Goal: Information Seeking & Learning: Learn about a topic

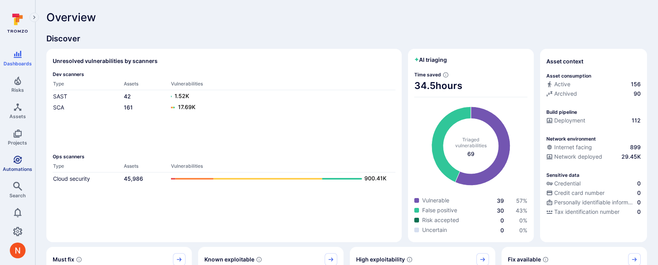
click at [15, 159] on icon "Automations" at bounding box center [17, 159] width 9 height 9
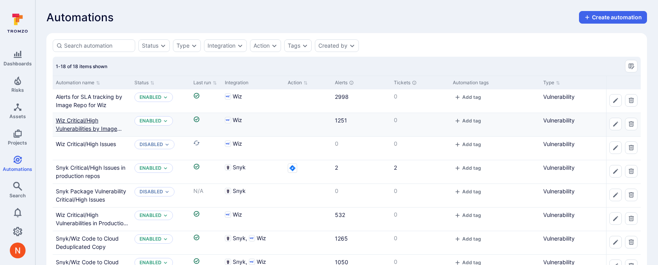
scroll to position [12, 0]
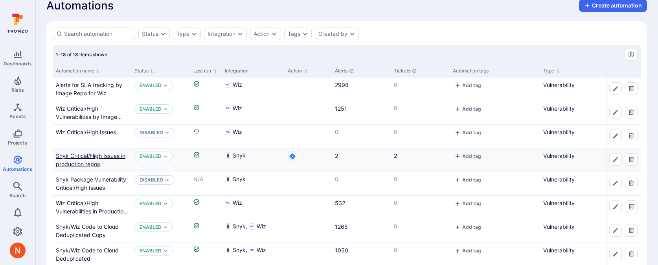
click at [93, 153] on link "Snyk Critical/High Issues in production repos" at bounding box center [91, 159] width 70 height 15
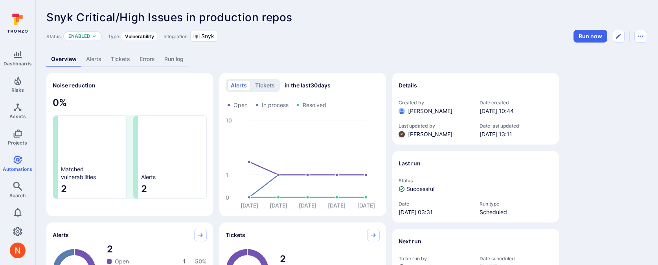
click at [96, 63] on link "Alerts" at bounding box center [93, 59] width 25 height 15
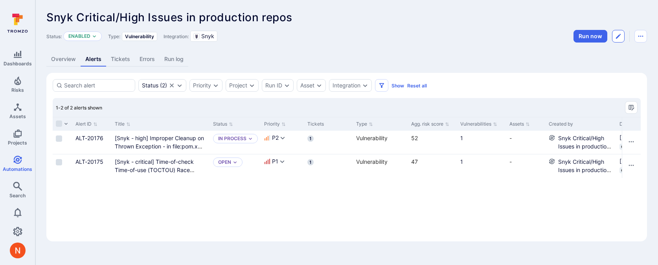
click at [619, 34] on icon "Edit automation" at bounding box center [619, 36] width 6 height 6
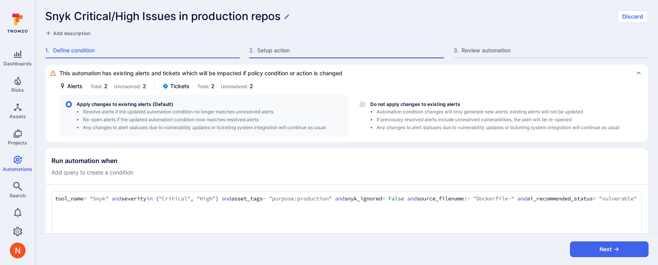
click at [297, 48] on span "Setup action" at bounding box center [350, 50] width 187 height 8
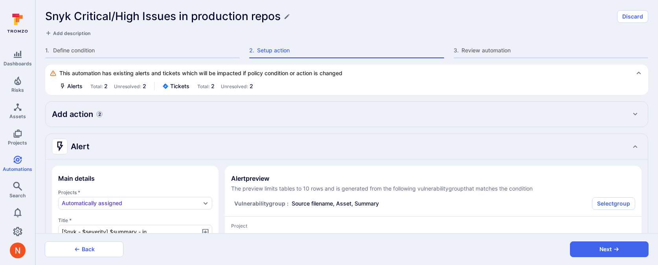
type textarea "x"
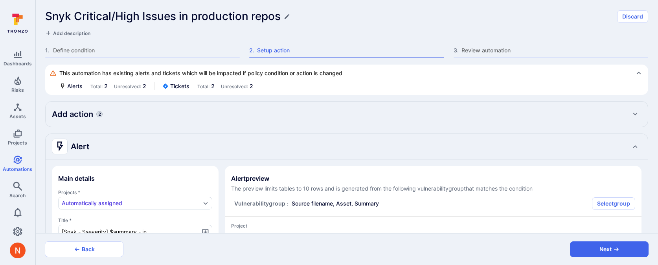
type textarea "x"
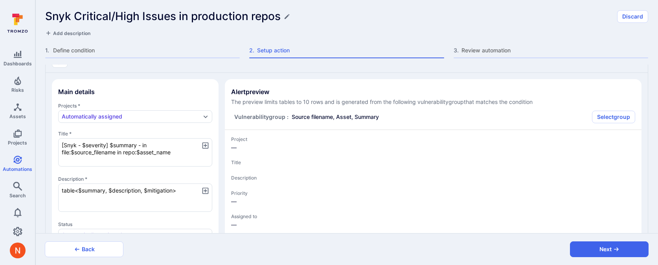
type textarea "x"
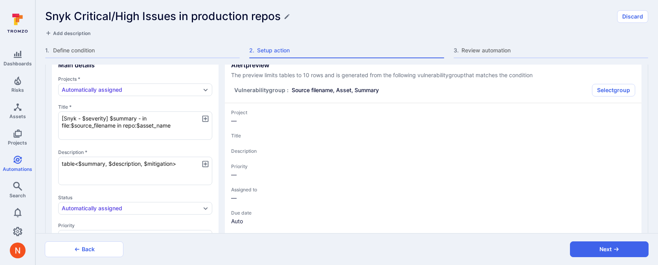
type textarea "x"
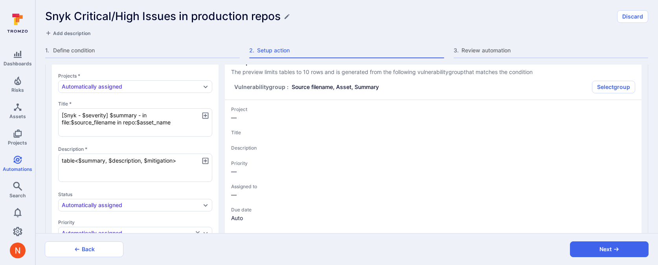
type textarea "x"
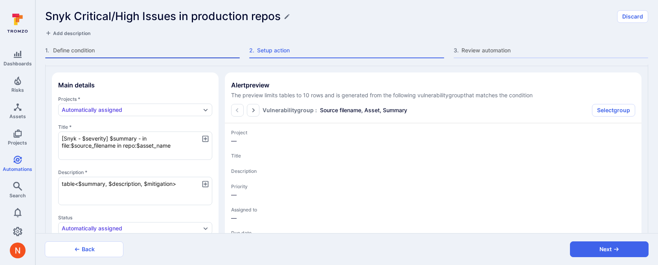
scroll to position [90, 0]
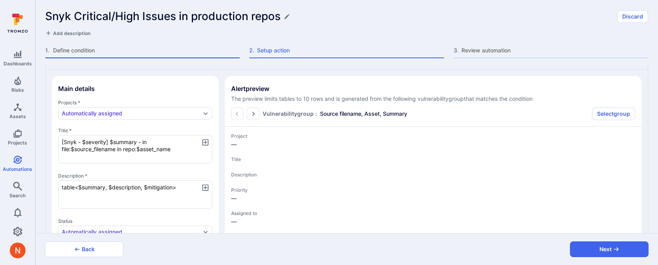
click at [135, 48] on span "Define condition" at bounding box center [146, 50] width 187 height 8
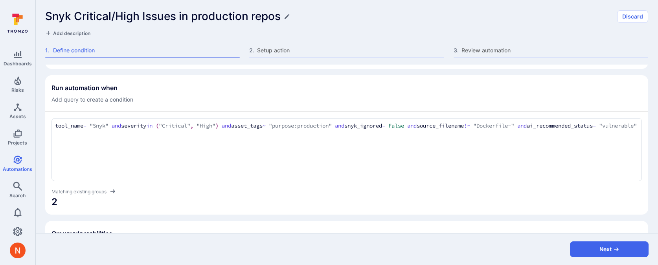
scroll to position [64, 0]
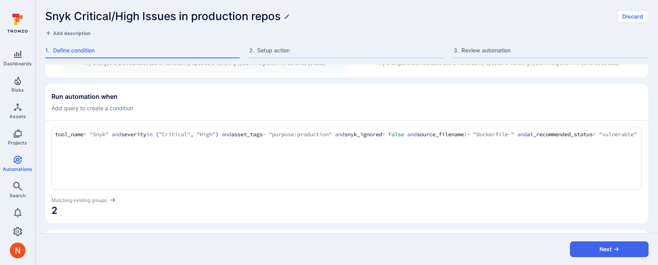
drag, startPoint x: 568, startPoint y: 136, endPoint x: 568, endPoint y: 155, distance: 18.1
click at [568, 155] on div "tool_name = "Snyk" and severity in ("Critical", "High") and asset_tags ~ "purpo…" at bounding box center [347, 158] width 591 height 63
type textarea "tool_name = "Snyk" and severity in ("Critical", "High") and asset_tags ~ "purpo…"
click at [528, 219] on section "Run automation when Add query to create a condition tool_name = "Snyk" and seve…" at bounding box center [346, 153] width 603 height 139
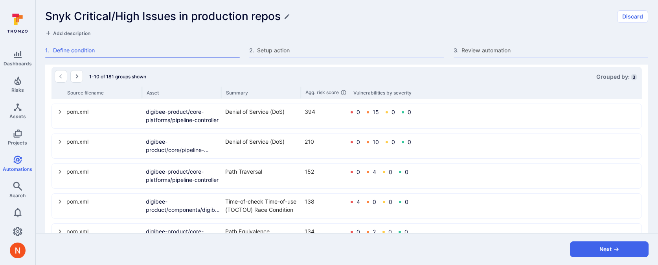
scroll to position [282, 0]
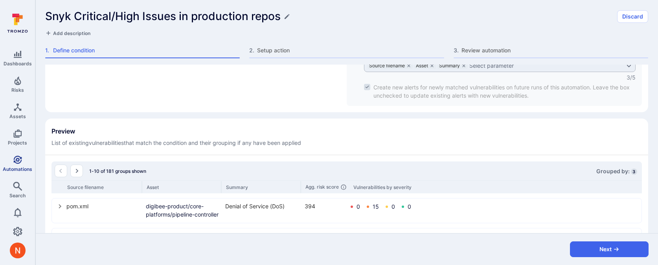
click at [13, 162] on icon "Automations" at bounding box center [17, 159] width 9 height 9
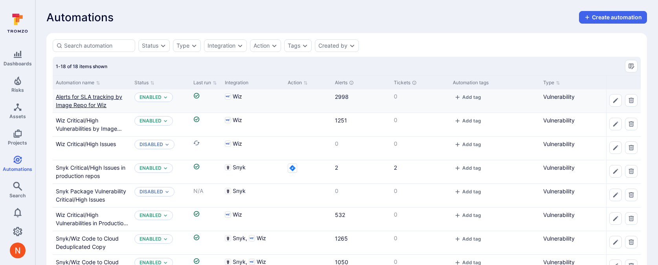
click at [92, 106] on link "Alerts for SLA tracking by Image Repo for Wiz" at bounding box center [89, 100] width 66 height 15
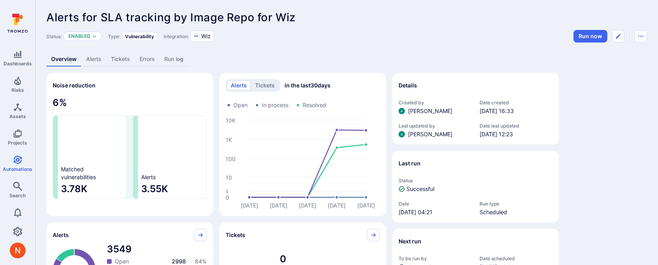
click at [99, 61] on link "Alerts" at bounding box center [93, 59] width 25 height 15
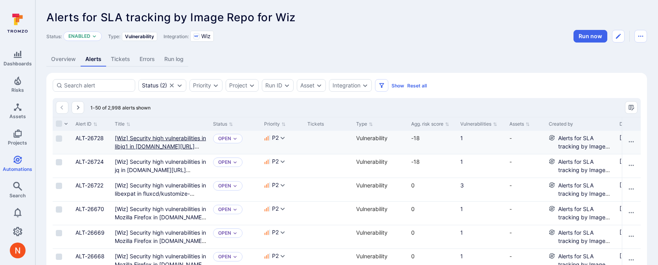
click at [169, 138] on docker "[Wiz] Security high vulnerabilities in libjq1 in docker.io/bitnamilegacy/minio" at bounding box center [160, 146] width 91 height 23
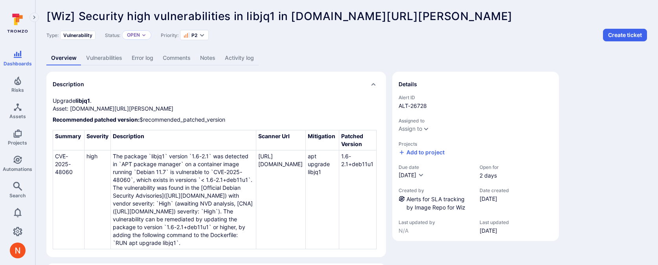
scroll to position [5, 0]
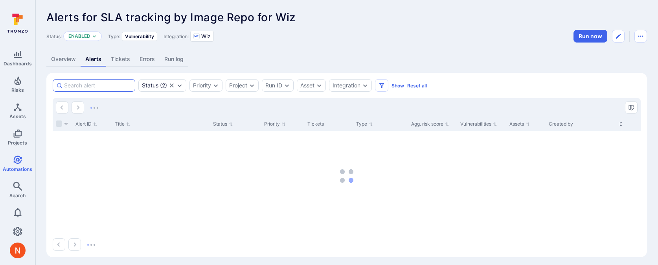
click at [107, 83] on input at bounding box center [98, 85] width 68 height 8
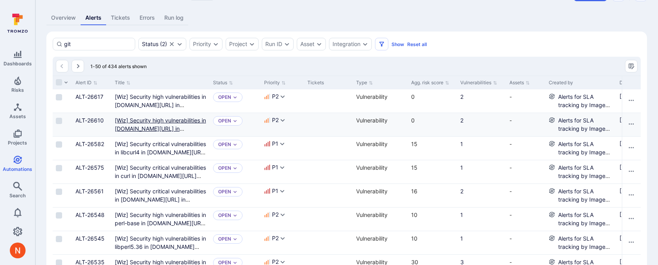
scroll to position [22, 0]
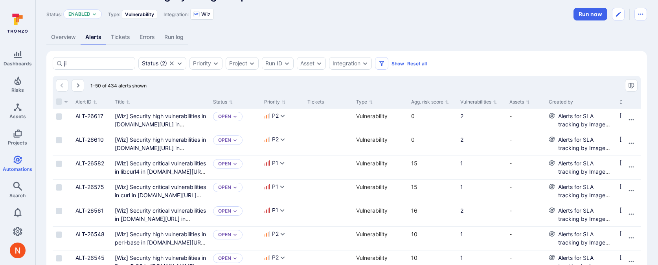
scroll to position [3, 0]
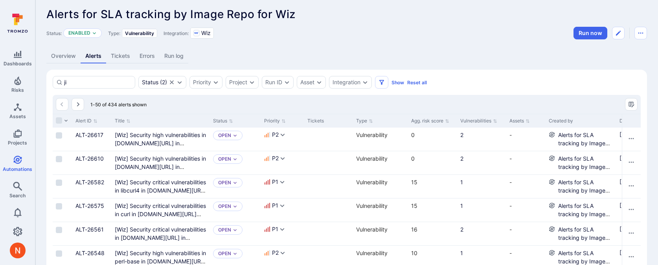
type input "j"
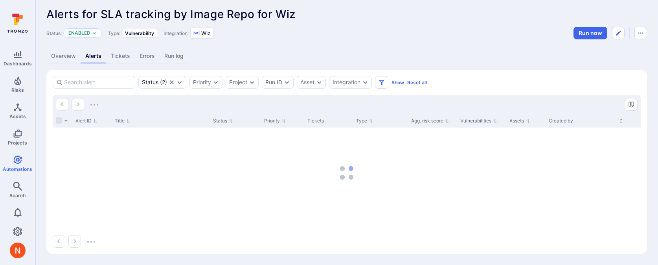
scroll to position [0, 0]
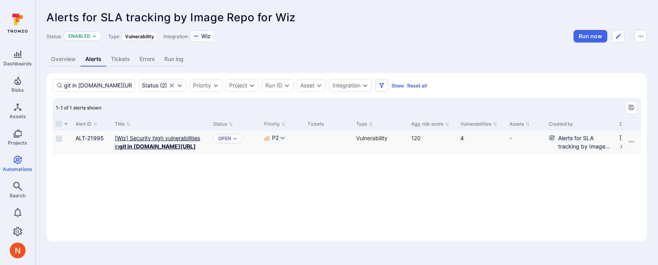
type input "git in docker.io/library/kong"
click at [125, 146] on b "git in docker.io/library/kong" at bounding box center [157, 146] width 77 height 7
click at [66, 62] on link "Overview" at bounding box center [63, 59] width 34 height 15
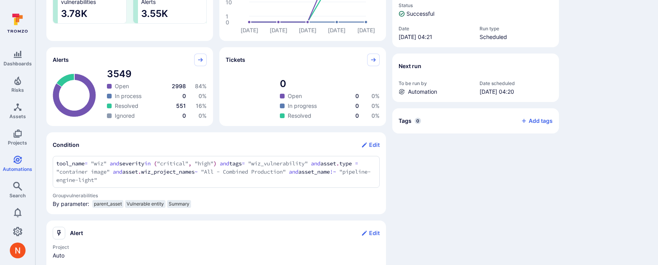
scroll to position [206, 0]
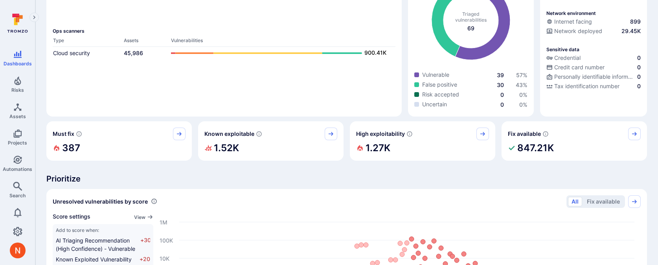
scroll to position [177, 0]
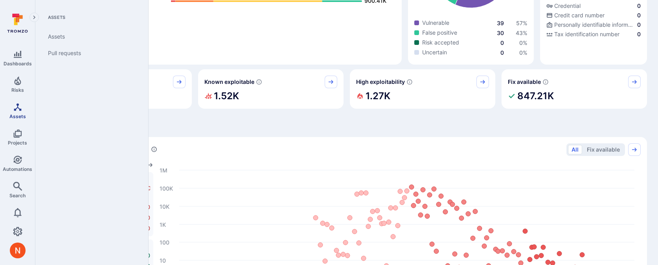
click at [22, 110] on link "Assets" at bounding box center [17, 110] width 35 height 23
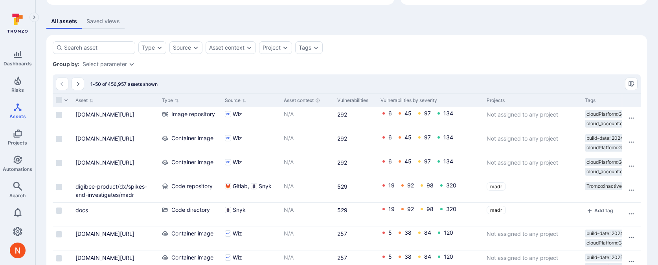
scroll to position [139, 0]
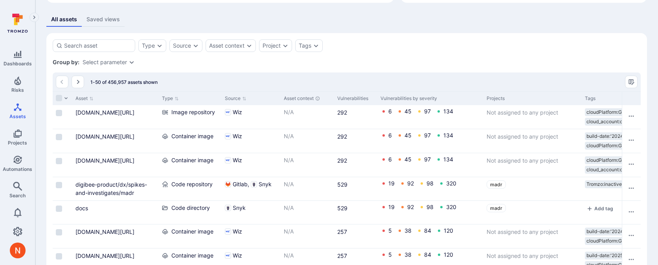
click at [151, 49] on div "Type" at bounding box center [152, 45] width 28 height 13
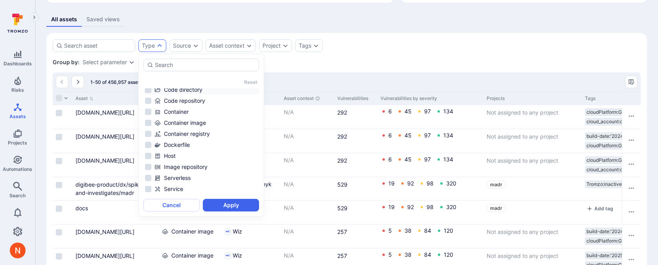
scroll to position [69, 0]
click at [182, 146] on div "Image repository" at bounding box center [206, 145] width 103 height 8
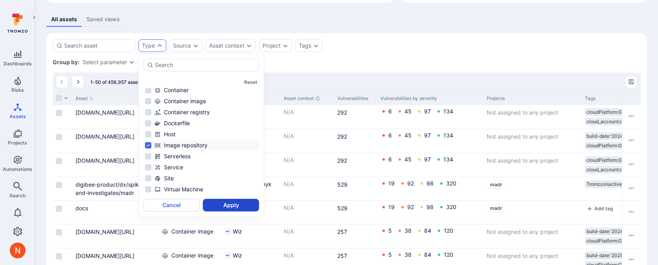
click at [217, 202] on button "Apply" at bounding box center [231, 205] width 56 height 13
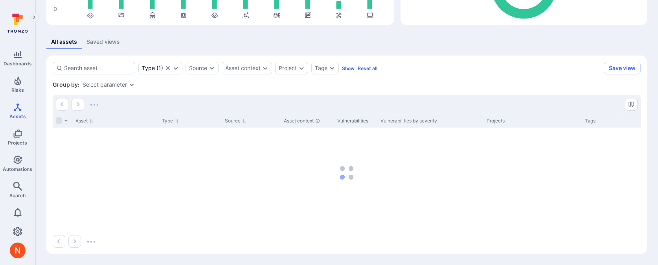
scroll to position [116, 0]
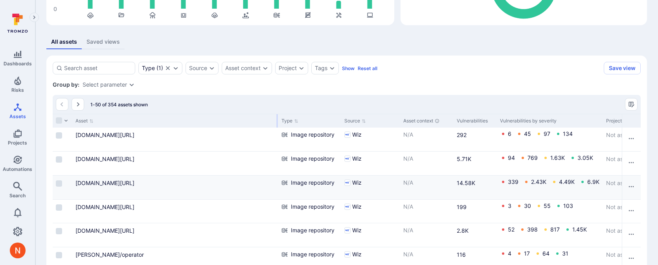
drag, startPoint x: 157, startPoint y: 121, endPoint x: 240, endPoint y: 188, distance: 107.1
click at [277, 115] on div at bounding box center [277, 120] width 1 height 13
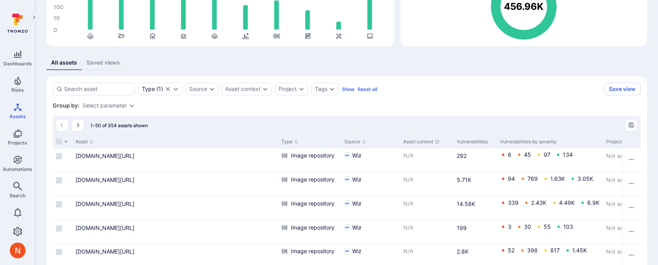
scroll to position [98, 0]
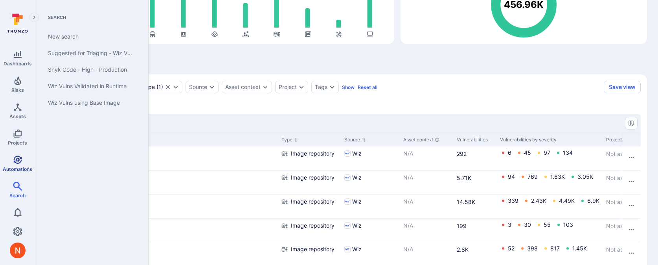
click at [14, 155] on icon "Automations" at bounding box center [17, 159] width 9 height 9
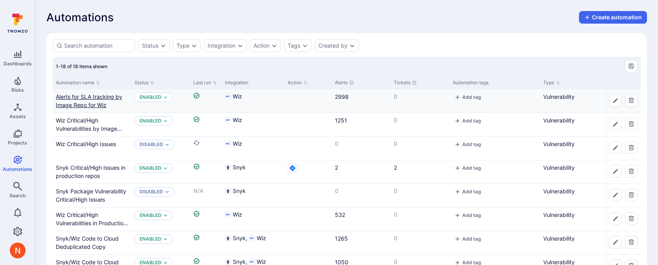
click at [88, 105] on link "Alerts for SLA tracking by Image Repo for Wiz" at bounding box center [89, 100] width 66 height 15
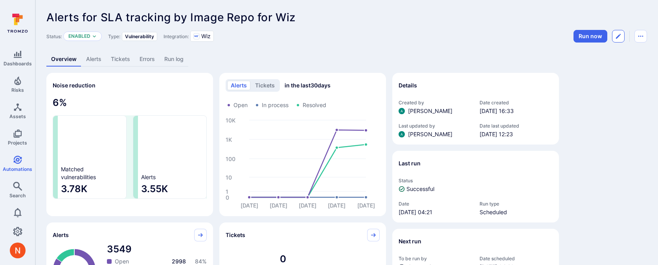
click at [623, 35] on button "Edit automation" at bounding box center [618, 36] width 13 height 13
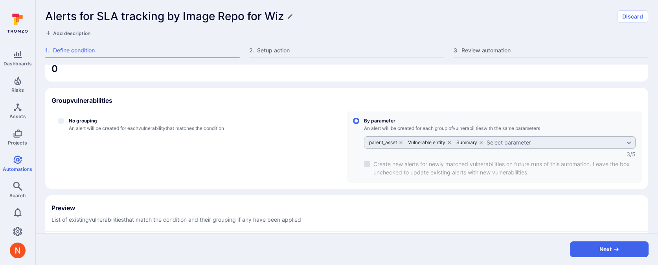
scroll to position [208, 0]
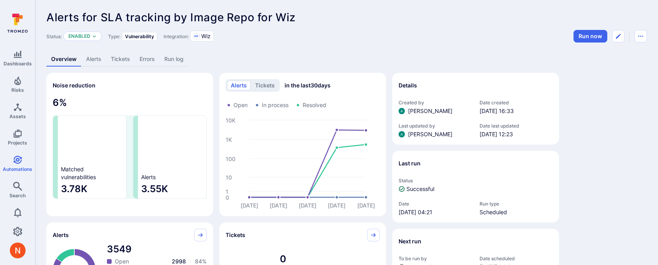
click at [99, 63] on link "Alerts" at bounding box center [93, 59] width 25 height 15
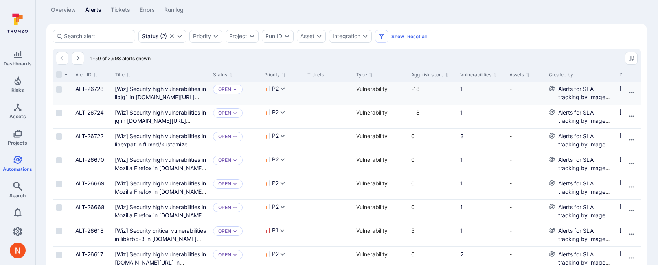
scroll to position [52, 0]
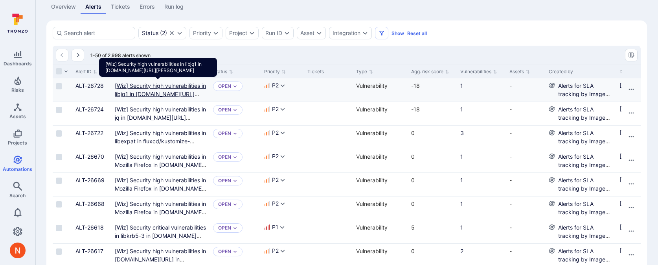
click at [161, 85] on docker "[Wiz] Security high vulnerabilities in libjq1 in docker.io/bitnamilegacy/minio" at bounding box center [160, 93] width 91 height 23
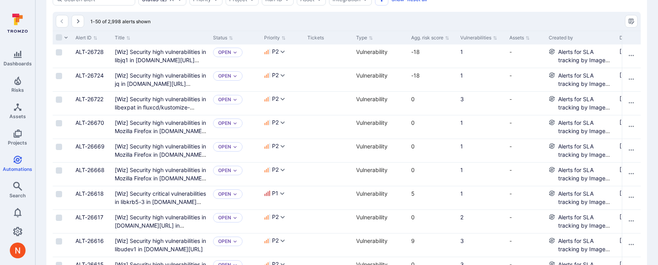
scroll to position [88, 0]
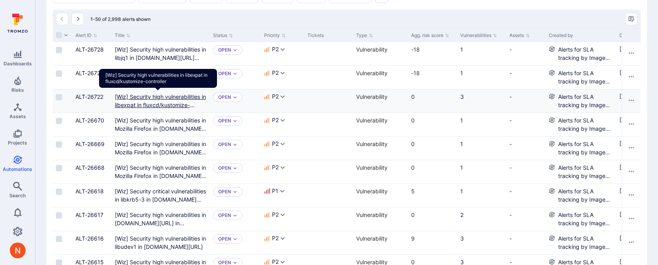
click at [159, 99] on fluxcd/kustomize-controller"] "[Wiz] Security high vulnerabilities in libexpat in fluxcd/kustomize-controller" at bounding box center [160, 104] width 91 height 23
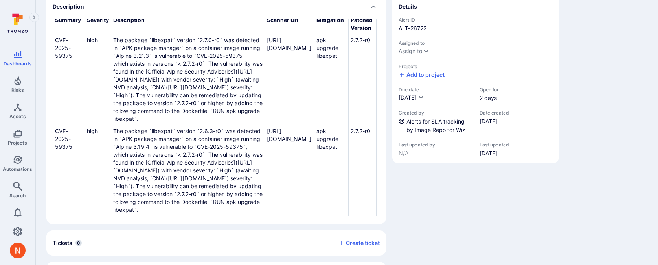
scroll to position [112, 0]
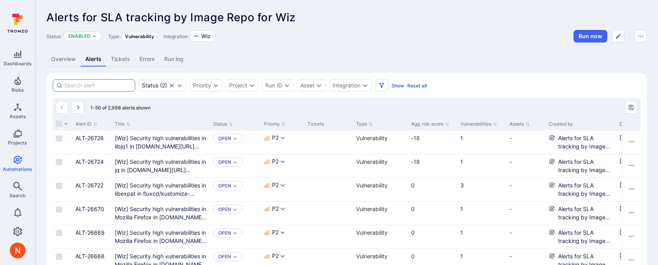
click at [110, 83] on input at bounding box center [98, 85] width 68 height 8
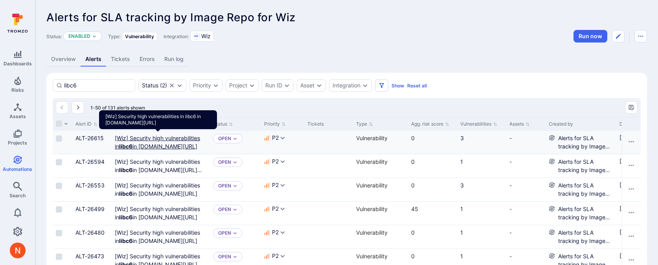
type input "libc6"
click at [133, 137] on docker "[Wiz] Security high vulnerabilities in libc6 in docker.io/bitnamilegacy/redis-s…" at bounding box center [157, 142] width 85 height 15
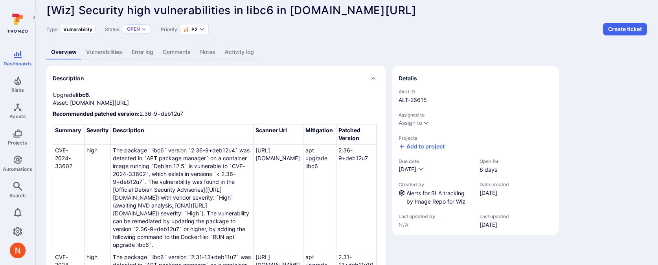
scroll to position [4, 0]
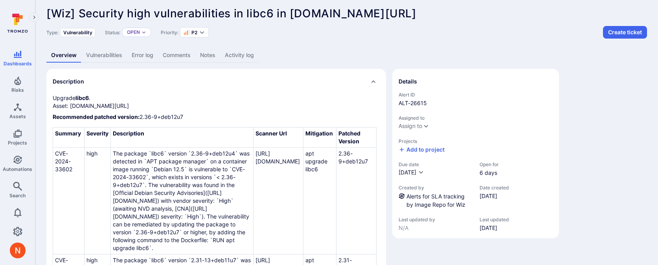
click at [118, 50] on link "Vulnerabilities" at bounding box center [104, 55] width 46 height 15
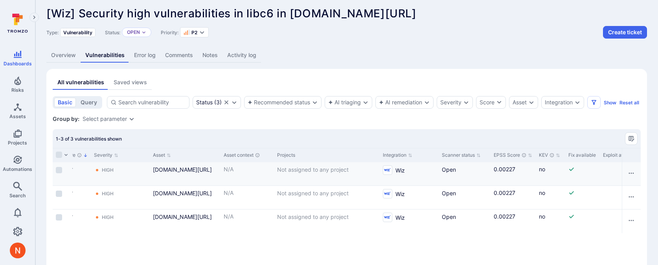
scroll to position [0, 586]
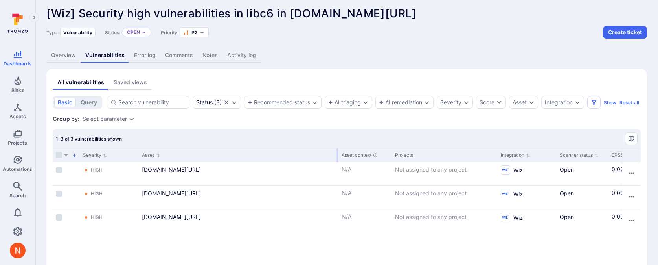
drag, startPoint x: 208, startPoint y: 161, endPoint x: 337, endPoint y: 165, distance: 129.9
click at [337, 162] on div at bounding box center [337, 155] width 1 height 14
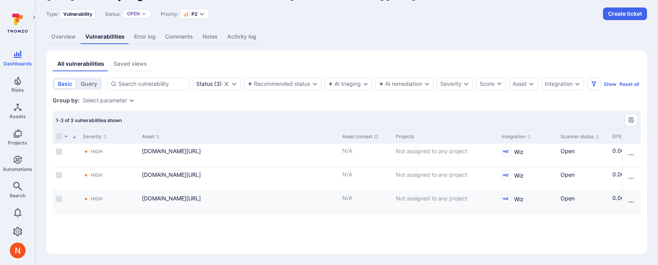
scroll to position [27, 0]
click at [166, 154] on link "docker.io/bitnamilegacy/redis-sentinel@sha256:2ed915af12f4673dc30cc72e7a1872b77…" at bounding box center [171, 150] width 59 height 7
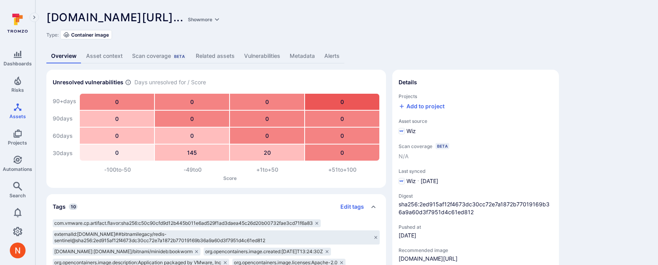
click at [230, 58] on link "Related assets" at bounding box center [215, 56] width 48 height 15
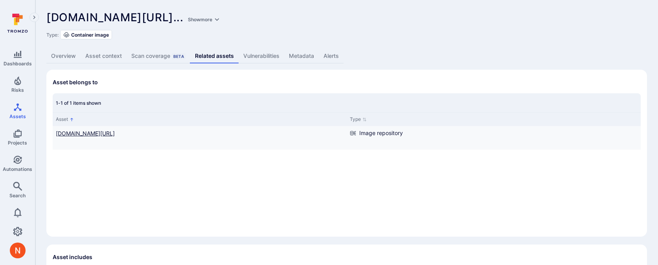
click at [115, 135] on link "docker.io/bitnamilegacy/redis-sentinel" at bounding box center [85, 133] width 59 height 7
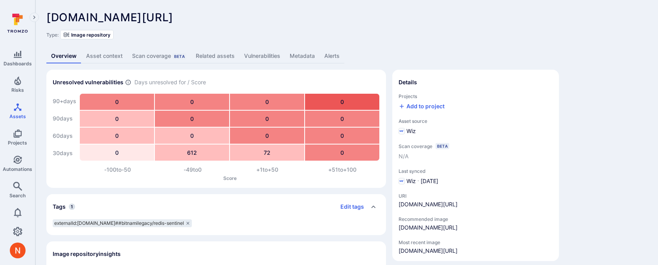
click at [240, 52] on link "Vulnerabilities" at bounding box center [263, 56] width 46 height 15
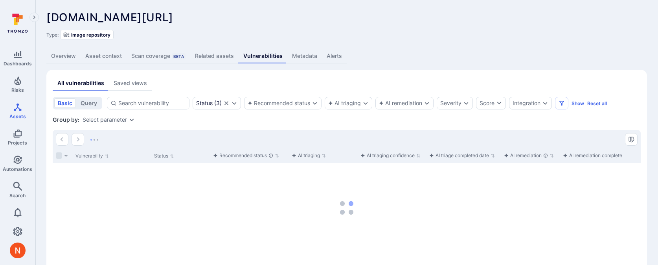
click at [226, 52] on link "Related assets" at bounding box center [214, 56] width 48 height 15
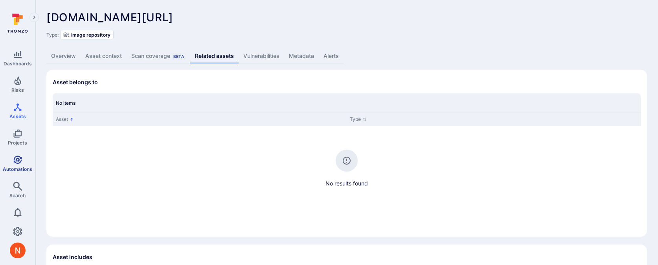
click at [20, 157] on icon "Automations" at bounding box center [17, 159] width 9 height 9
click at [17, 169] on span "Automations" at bounding box center [17, 169] width 29 height 6
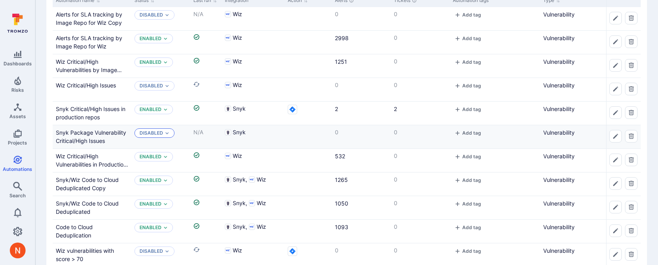
scroll to position [88, 0]
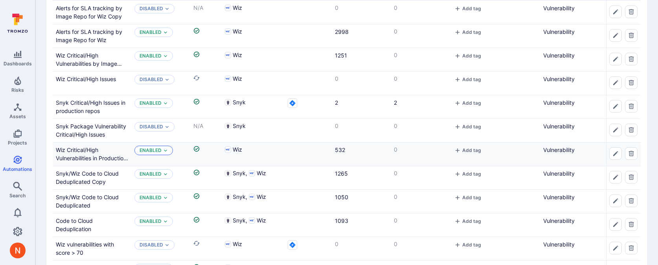
click at [158, 149] on p "Enabled" at bounding box center [151, 150] width 22 height 6
click at [155, 180] on span "Disabled" at bounding box center [153, 182] width 24 height 6
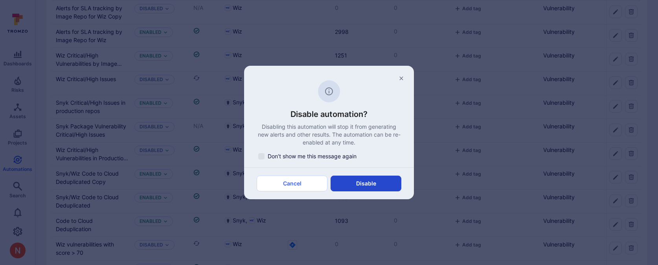
click at [343, 177] on button "Disable" at bounding box center [366, 183] width 71 height 16
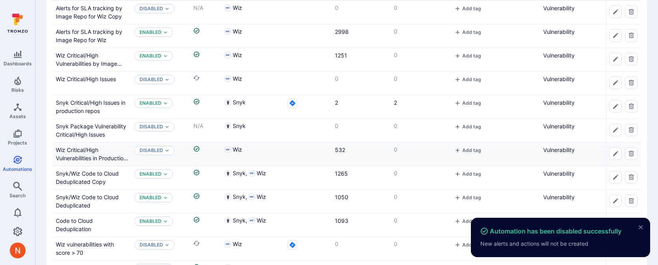
scroll to position [116, 0]
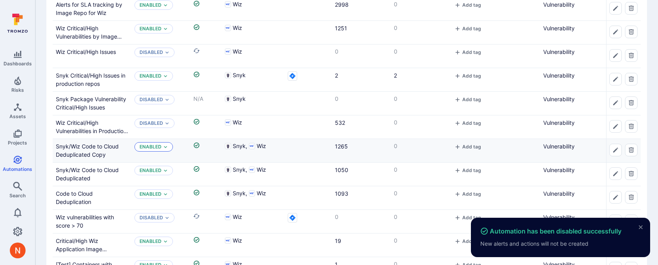
click at [153, 147] on p "Enabled" at bounding box center [151, 147] width 22 height 6
click at [170, 181] on div "Disabled" at bounding box center [173, 178] width 65 height 9
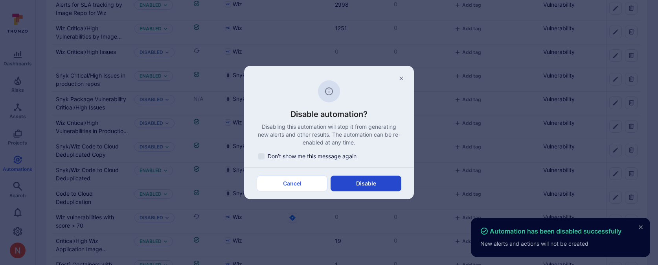
click at [339, 181] on button "Disable" at bounding box center [366, 183] width 71 height 16
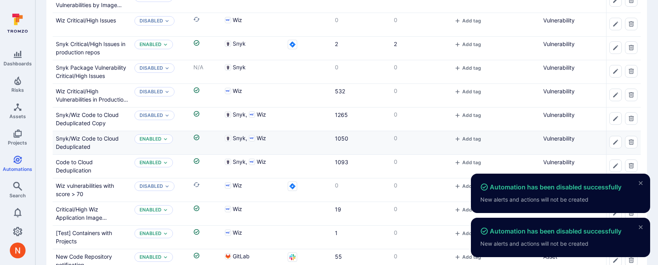
scroll to position [160, 0]
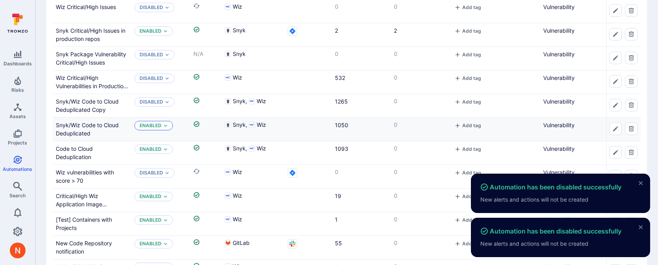
click at [155, 122] on p "Enabled" at bounding box center [151, 125] width 22 height 6
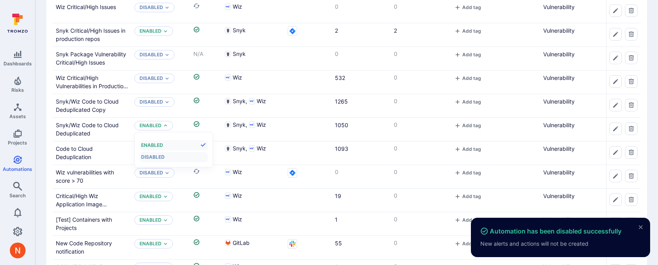
click at [180, 155] on div "Disabled" at bounding box center [173, 157] width 65 height 9
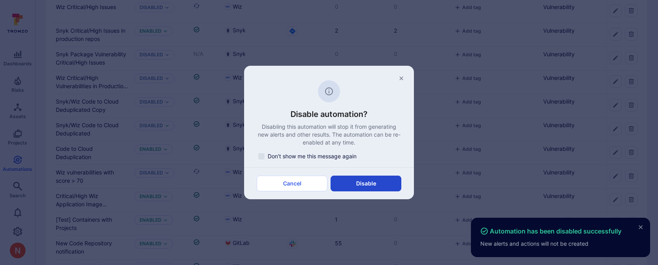
click at [347, 180] on button "Disable" at bounding box center [366, 183] width 71 height 16
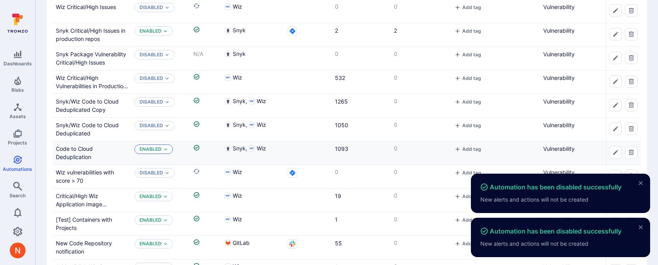
click at [162, 150] on div "Enabled" at bounding box center [154, 148] width 39 height 9
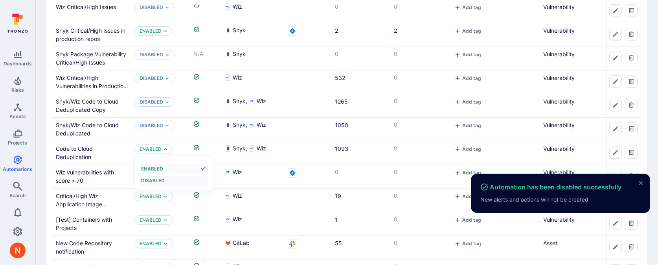
click at [166, 180] on div "Disabled" at bounding box center [173, 180] width 65 height 9
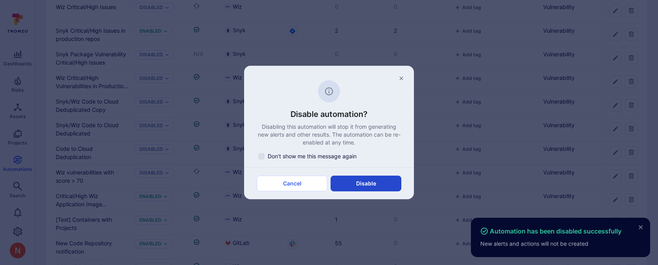
click at [348, 182] on button "Disable" at bounding box center [366, 183] width 71 height 16
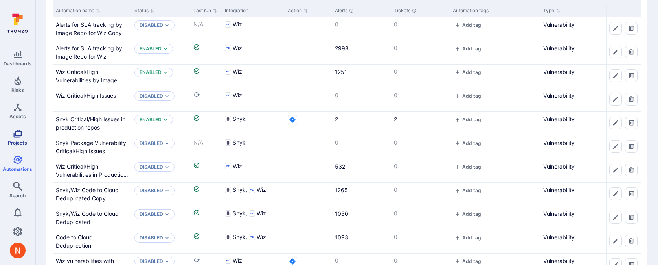
scroll to position [0, 0]
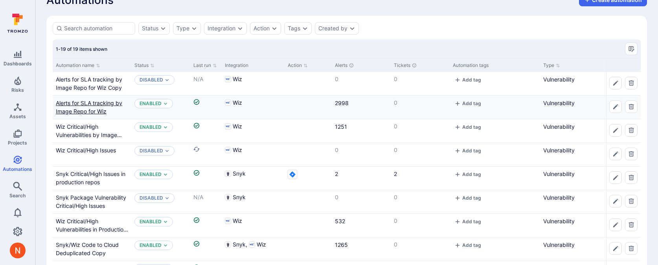
scroll to position [18, 0]
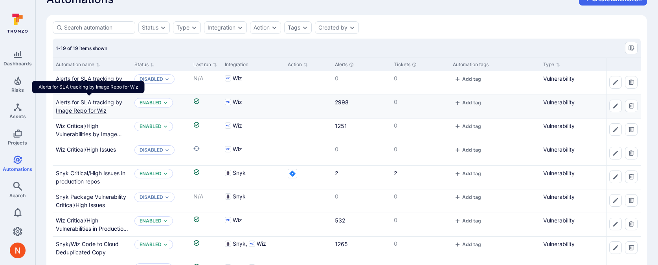
click at [87, 107] on link "Alerts for SLA tracking by Image Repo for Wiz" at bounding box center [89, 106] width 66 height 15
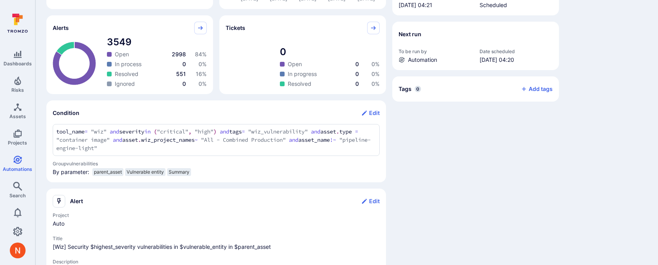
scroll to position [208, 0]
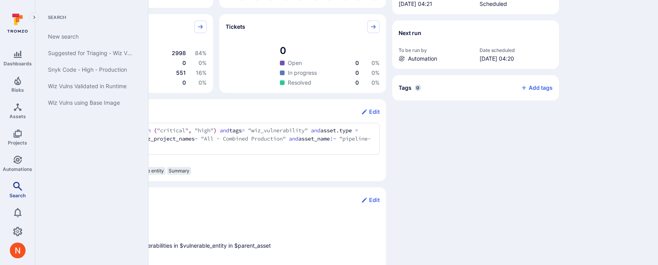
click at [22, 186] on icon "Search" at bounding box center [17, 185] width 9 height 9
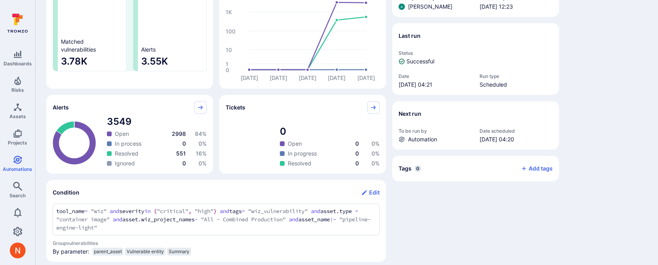
scroll to position [0, 0]
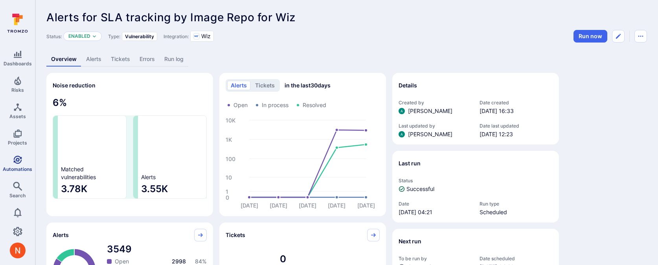
click at [21, 158] on icon "Automations" at bounding box center [17, 159] width 9 height 9
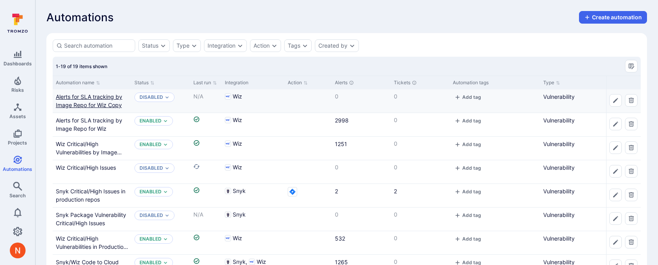
click at [93, 98] on link "Alerts for SLA tracking by Image Repo for Wiz Copy" at bounding box center [89, 100] width 66 height 15
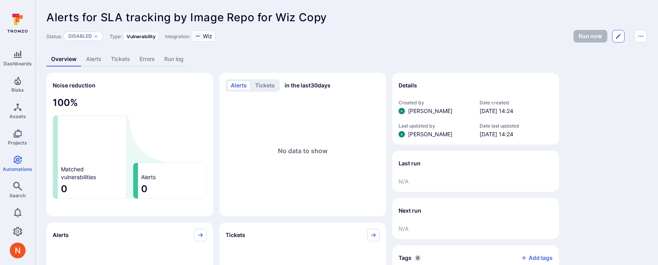
click at [620, 32] on button "Edit automation" at bounding box center [618, 36] width 13 height 13
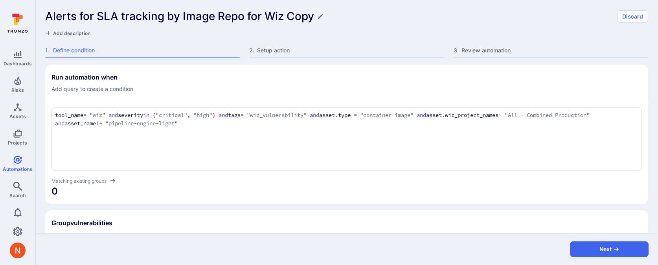
click at [251, 127] on div "tool_name = "wiz" and severity in ("critical", "high") and tags = "wiz_vulnerab…" at bounding box center [347, 138] width 591 height 63
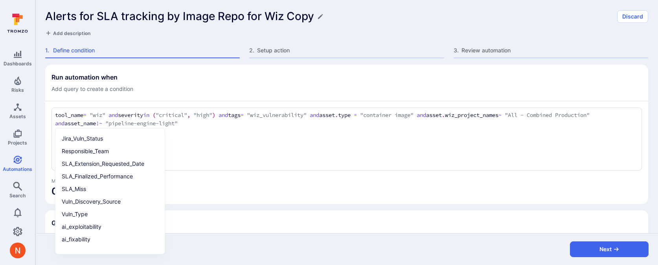
click at [250, 124] on textarea "tool_name = "wiz" and severity in ("critical", "high") and tags = "wiz_vulnerab…" at bounding box center [347, 119] width 584 height 17
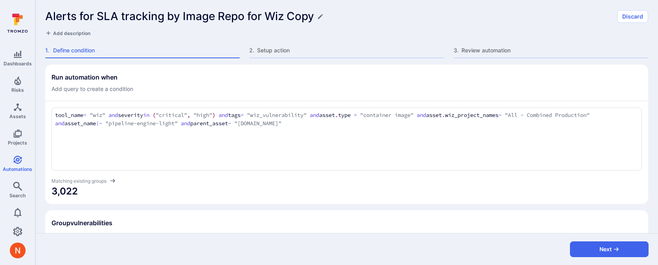
click at [236, 191] on span "3,022" at bounding box center [347, 191] width 591 height 13
drag, startPoint x: 247, startPoint y: 125, endPoint x: 342, endPoint y: 123, distance: 95.6
click at [342, 123] on textarea "tool_name = "wiz" and severity in ("critical", "high") and tags = "wiz_vulnerab…" at bounding box center [347, 119] width 584 height 17
click at [317, 182] on div "Matching existing groups" at bounding box center [347, 181] width 591 height 8
drag, startPoint x: 233, startPoint y: 123, endPoint x: 349, endPoint y: 124, distance: 115.6
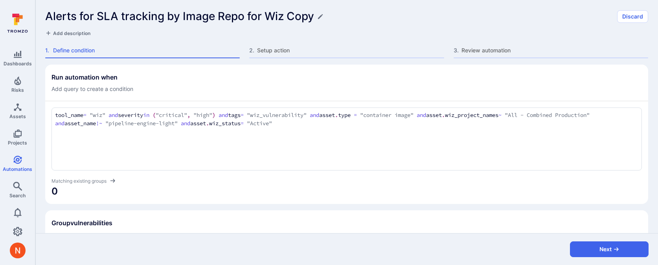
click at [349, 124] on textarea "tool_name = "wiz" and severity in ("critical", "high") and tags = "wiz_vulnerab…" at bounding box center [347, 119] width 584 height 17
click at [272, 187] on span "0" at bounding box center [347, 191] width 591 height 13
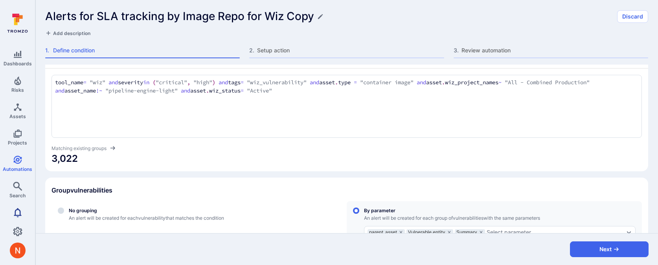
scroll to position [16, 0]
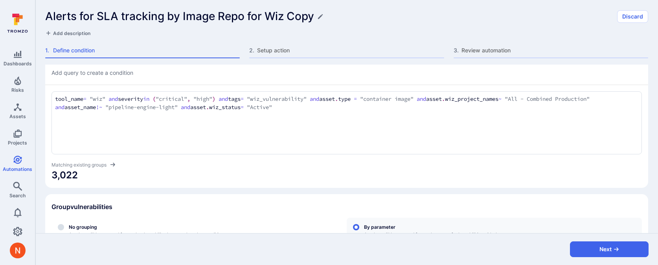
click at [343, 110] on textarea "tool_name = "wiz" and severity in ("critical", "high") and tags = "wiz_vulnerab…" at bounding box center [347, 103] width 584 height 17
type textarea "tool_name = "wiz" and severity in ("critical", "high") and tags = "wiz_vulnerab…"
click at [266, 180] on span "3,022" at bounding box center [347, 175] width 591 height 13
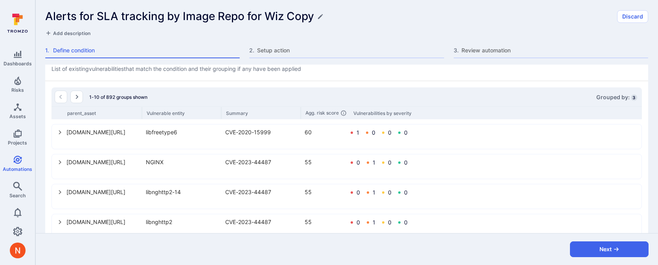
scroll to position [279, 0]
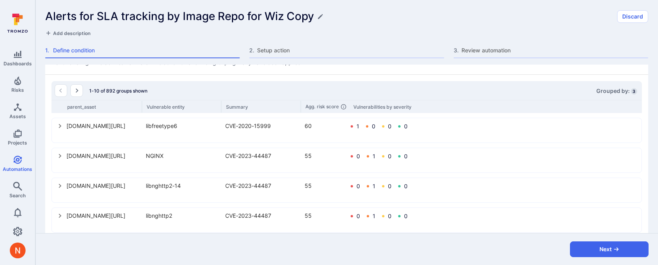
click at [57, 126] on icon "select group" at bounding box center [60, 126] width 6 height 6
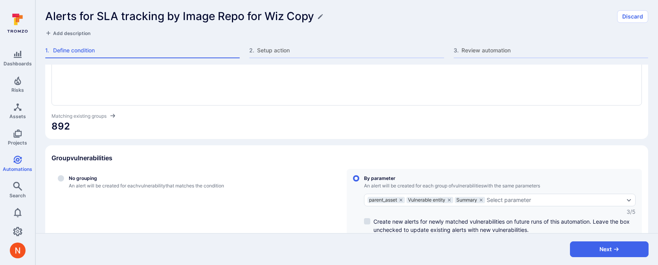
scroll to position [71, 0]
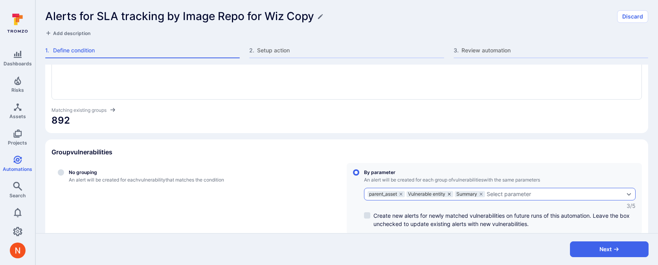
click at [452, 193] on icon "grouping parameters" at bounding box center [449, 194] width 5 height 5
click at [359, 175] on input "By parameter An alert will be created for each group of vulnerabilities with th…" at bounding box center [356, 172] width 6 height 6
click at [435, 193] on icon "grouping parameters" at bounding box center [433, 194] width 5 height 5
click at [359, 175] on input "By parameter An alert will be created for each group of vulnerabilities with th…" at bounding box center [356, 172] width 6 height 6
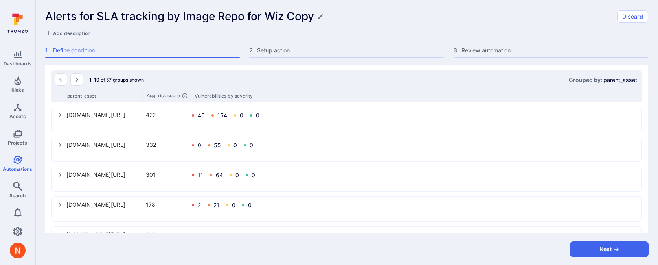
scroll to position [293, 0]
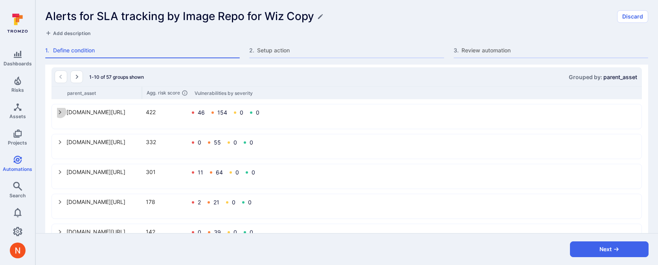
click at [57, 114] on icon "select group" at bounding box center [60, 112] width 6 height 6
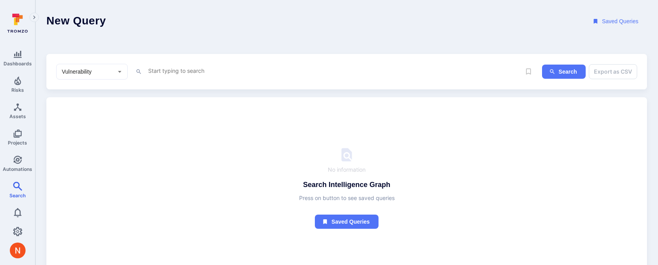
click at [100, 70] on input "Vulnerability" at bounding box center [86, 72] width 52 height 8
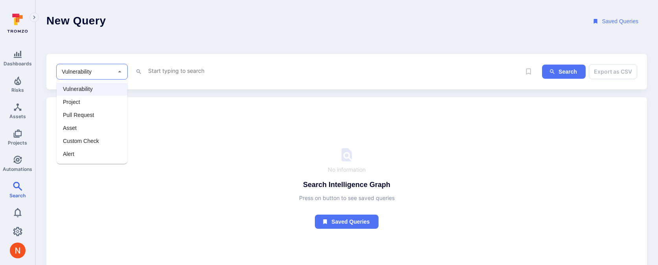
click at [80, 124] on li "Asset" at bounding box center [92, 128] width 71 height 13
type input "Asset"
click at [151, 68] on textarea "Intelligence Graph search area" at bounding box center [334, 71] width 374 height 10
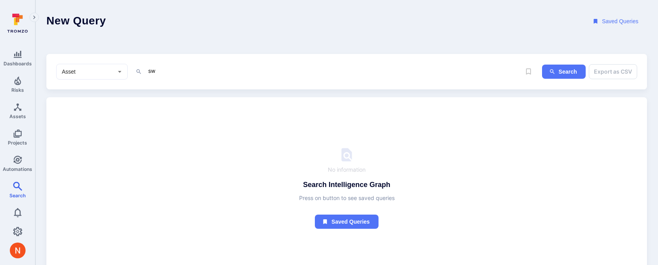
type textarea "s"
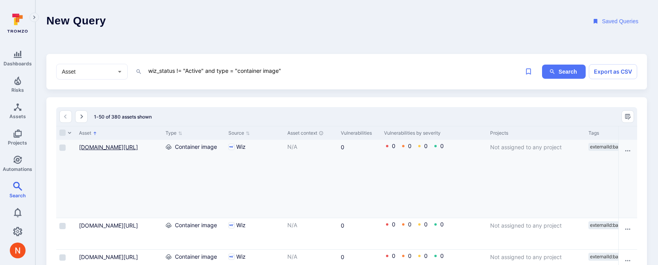
type textarea "wiz_status != "Active" and type = "container image""
click at [138, 146] on link "docker.io/altinityinfra/kerberized-hadoop@sha256:9d88b29b40c5bd7ade0a5b2eb547a9…" at bounding box center [108, 147] width 59 height 7
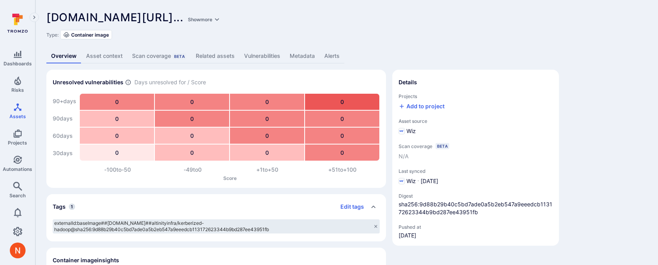
click at [293, 53] on link "Metadata" at bounding box center [302, 56] width 35 height 15
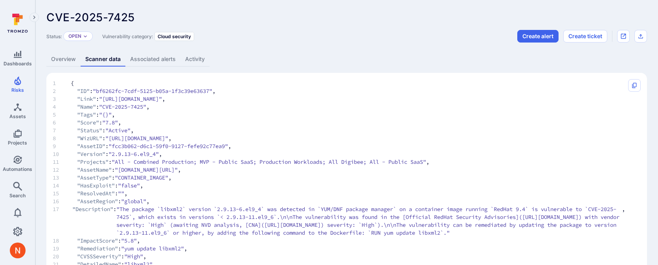
click at [65, 59] on link "Overview" at bounding box center [63, 59] width 34 height 15
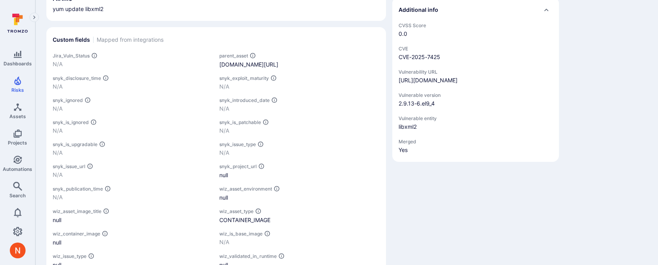
scroll to position [411, 0]
click at [171, 119] on div "snyk_is_ignored N/A" at bounding box center [129, 124] width 167 height 22
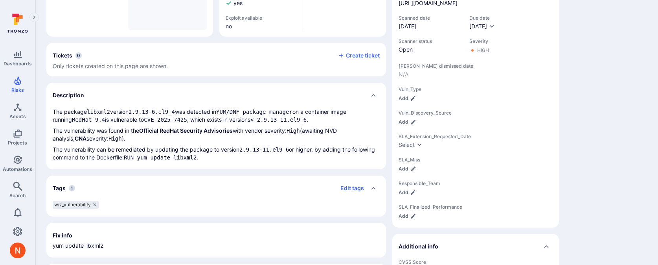
scroll to position [0, 0]
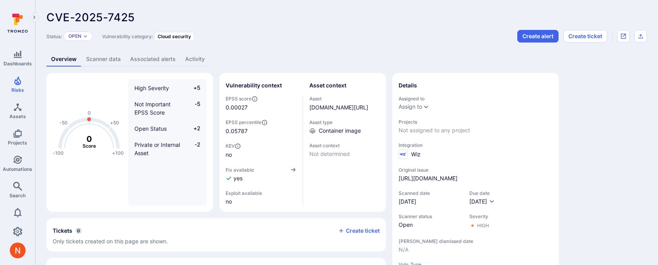
click at [106, 53] on link "Scanner data" at bounding box center [103, 59] width 44 height 15
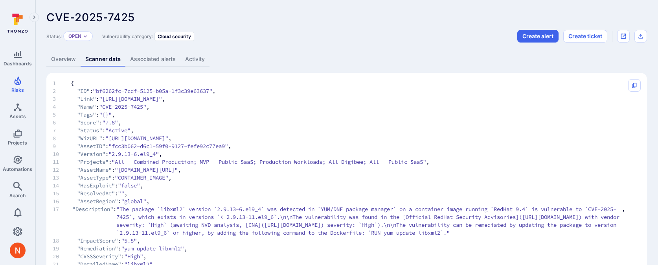
click at [55, 59] on link "Overview" at bounding box center [63, 59] width 34 height 15
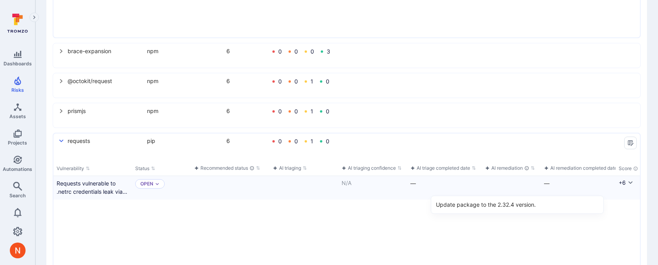
scroll to position [0, 573]
